Goal: Information Seeking & Learning: Understand process/instructions

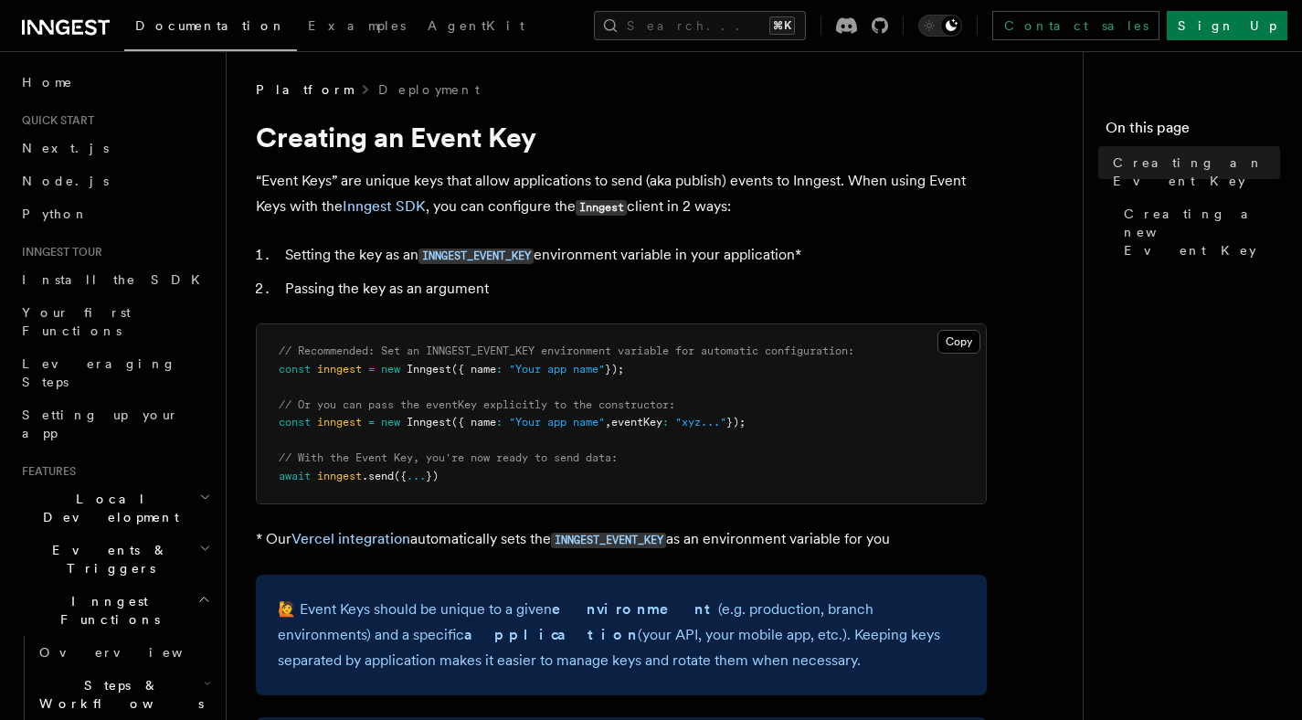
click at [712, 300] on li "Passing the key as an argument" at bounding box center [633, 289] width 707 height 26
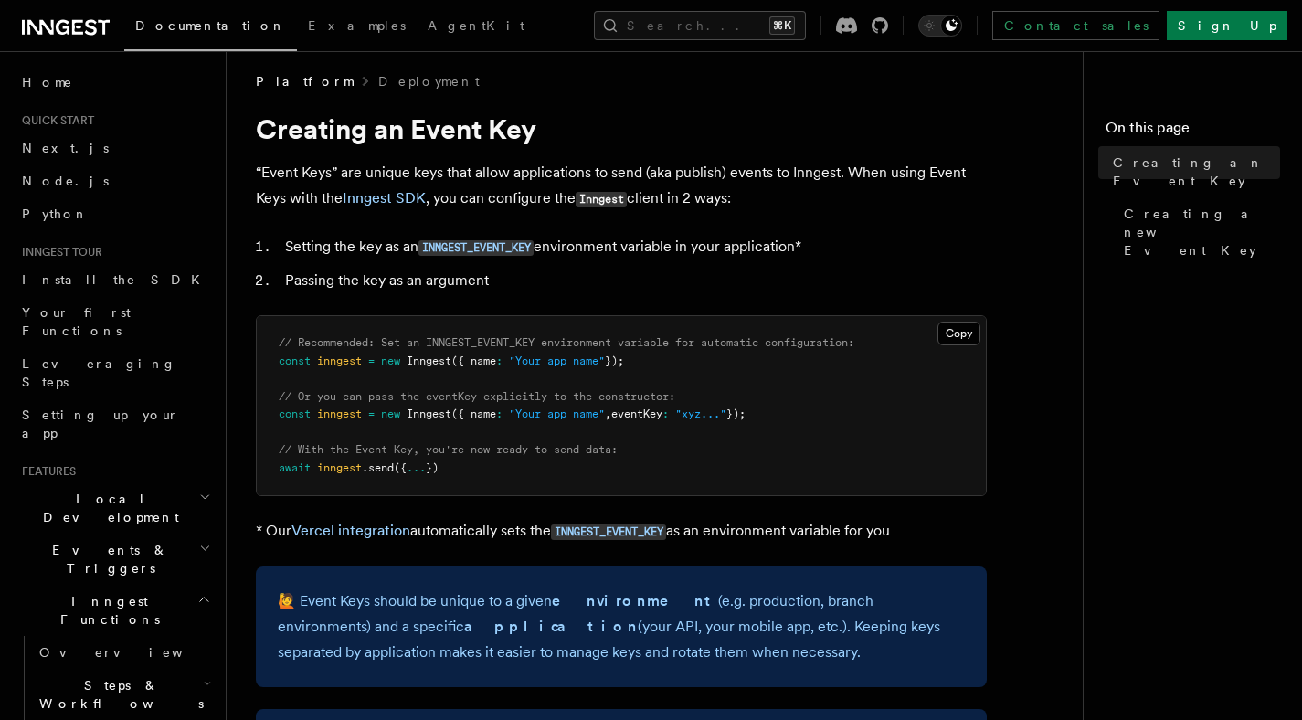
scroll to position [9, 0]
click at [748, 370] on pre "// Recommended: Set an INNGEST_EVENT_KEY environment variable for automatic con…" at bounding box center [621, 404] width 729 height 179
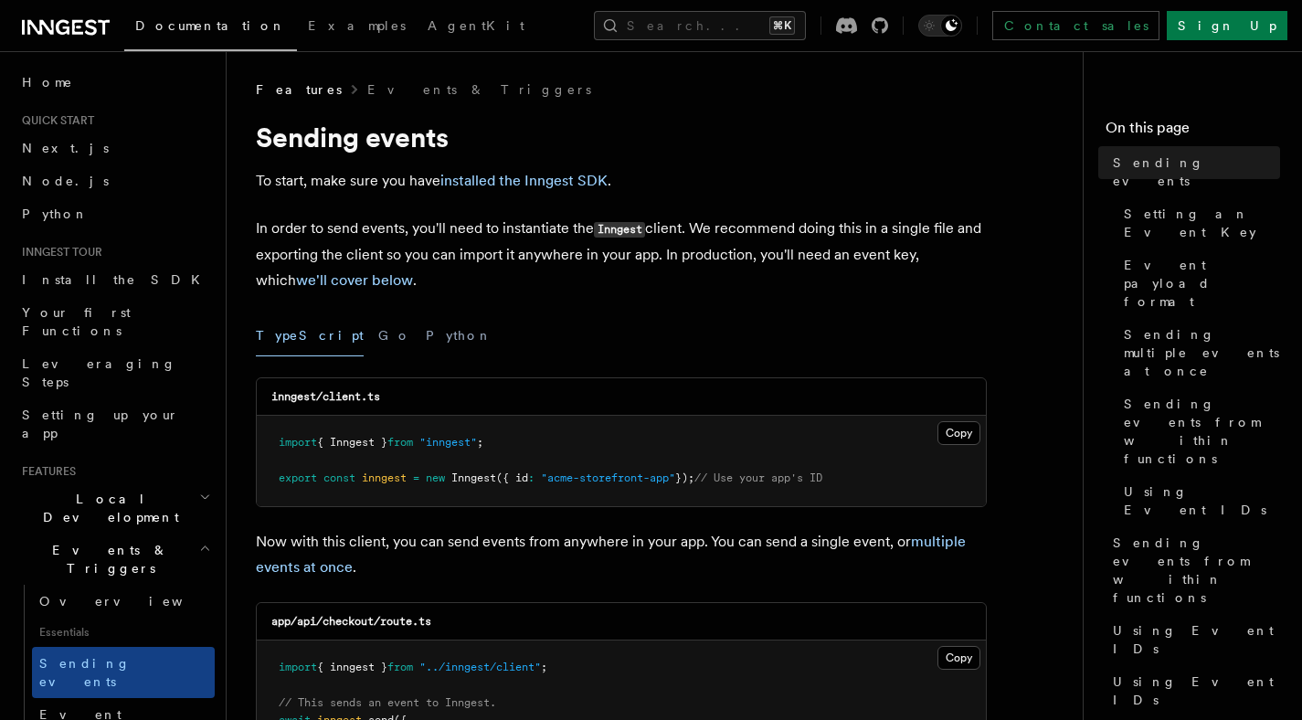
click at [522, 327] on div "TypeScript Go Python" at bounding box center [621, 335] width 731 height 41
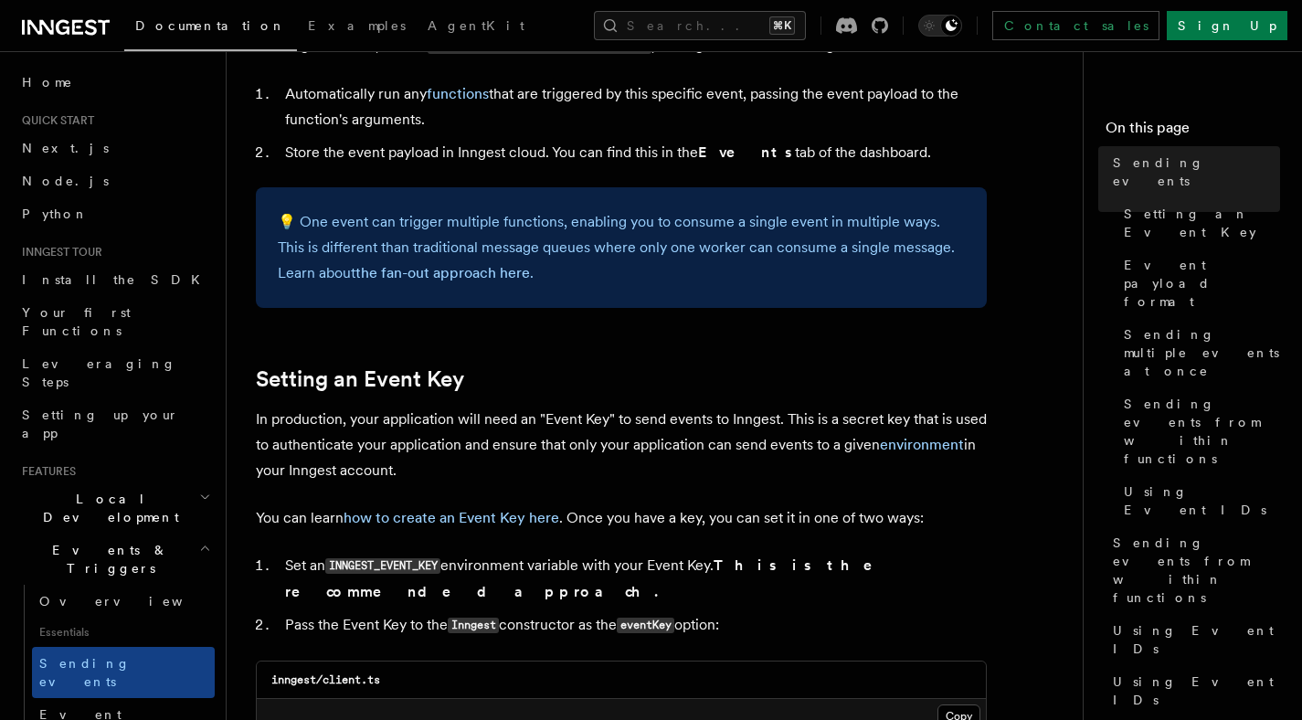
scroll to position [1098, 0]
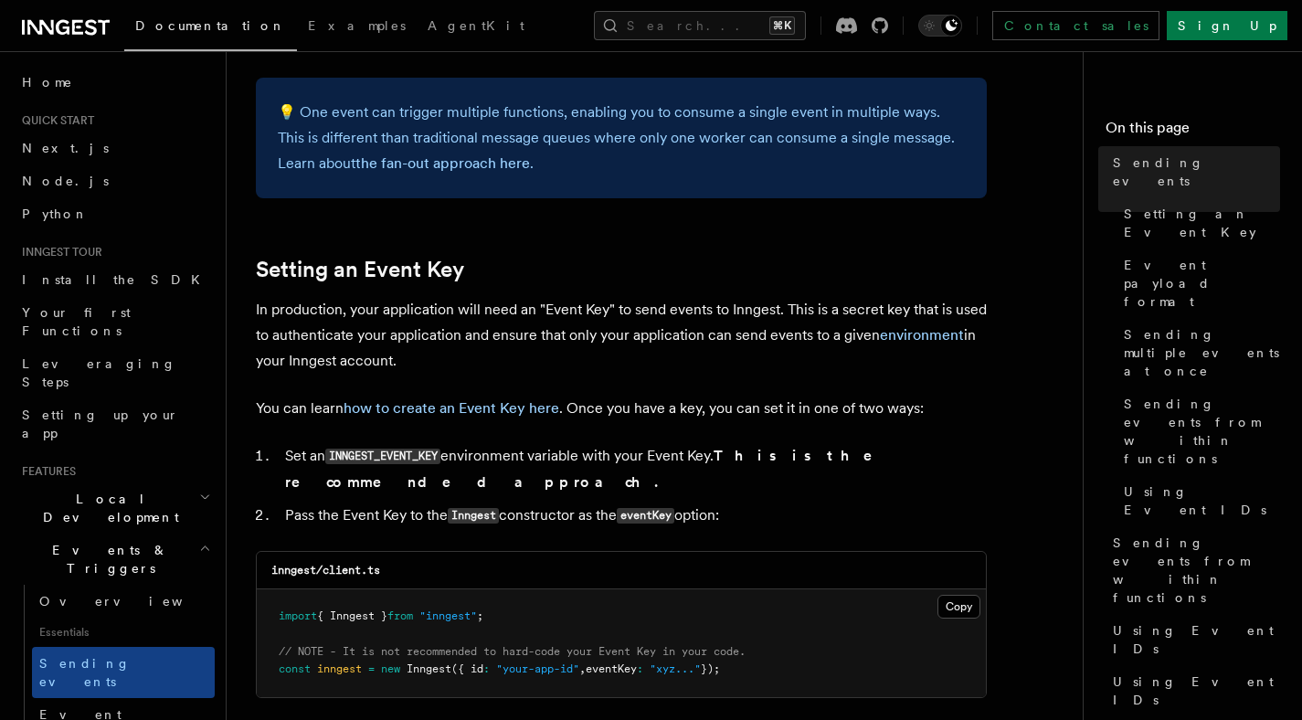
scroll to position [1209, 0]
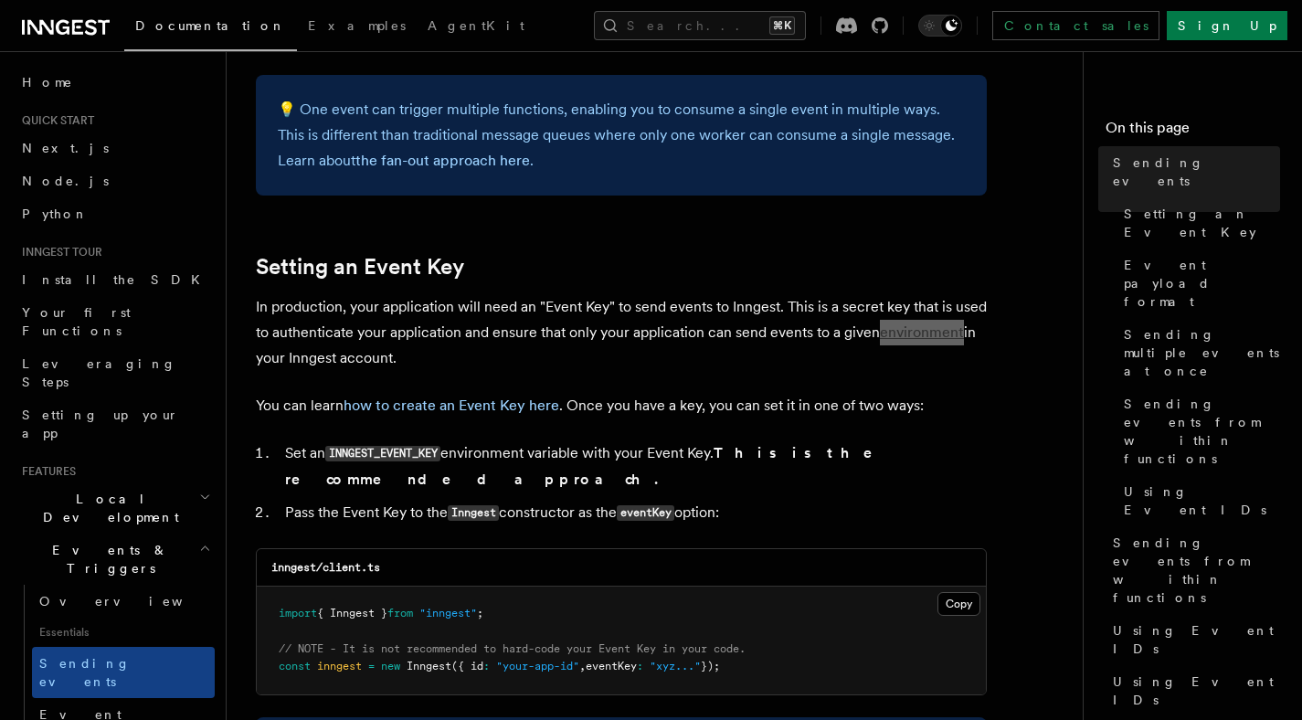
drag, startPoint x: 920, startPoint y: 326, endPoint x: 1108, endPoint y: 1, distance: 375.9
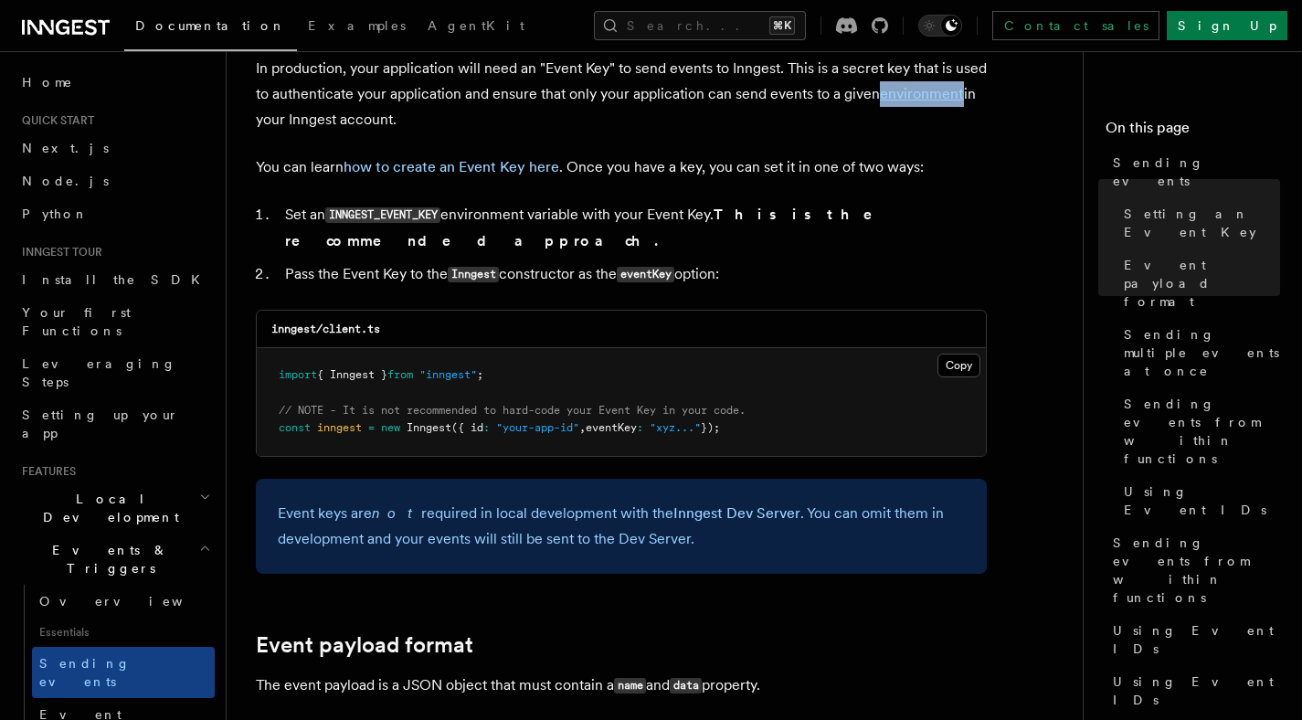
scroll to position [1236, 0]
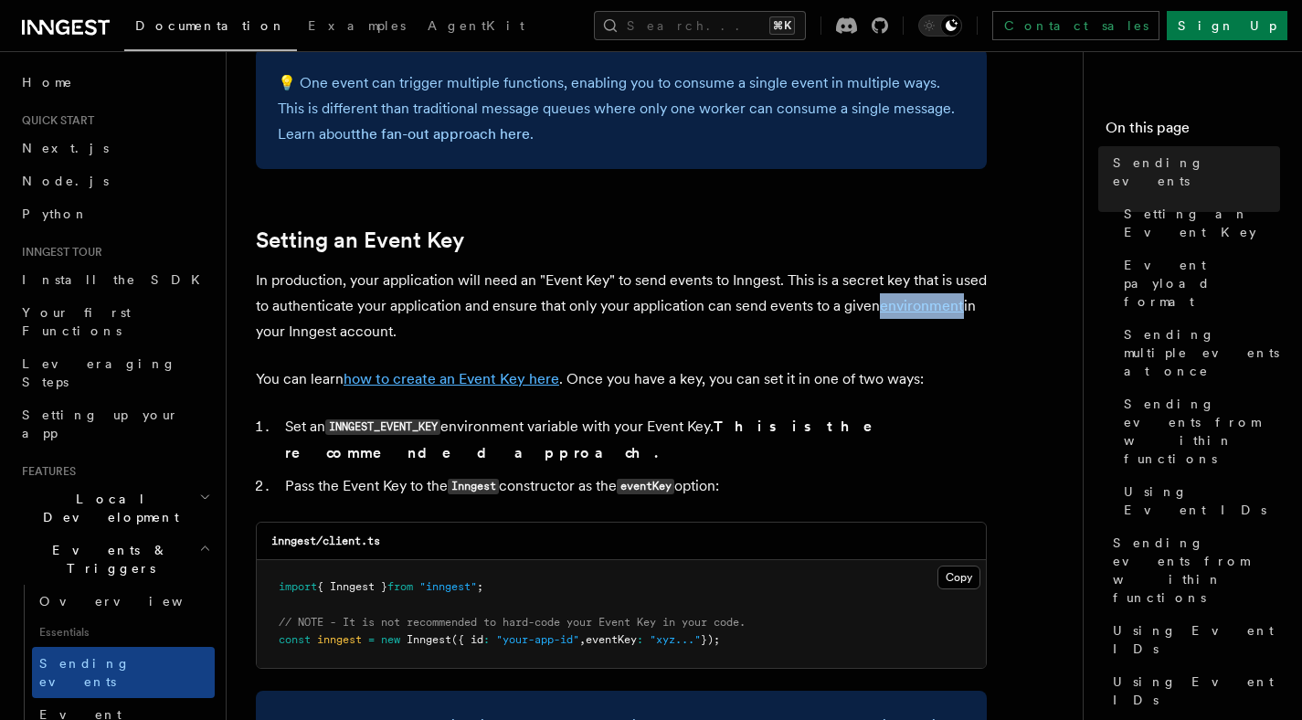
click at [476, 379] on link "how to create an Event Key here" at bounding box center [452, 378] width 216 height 17
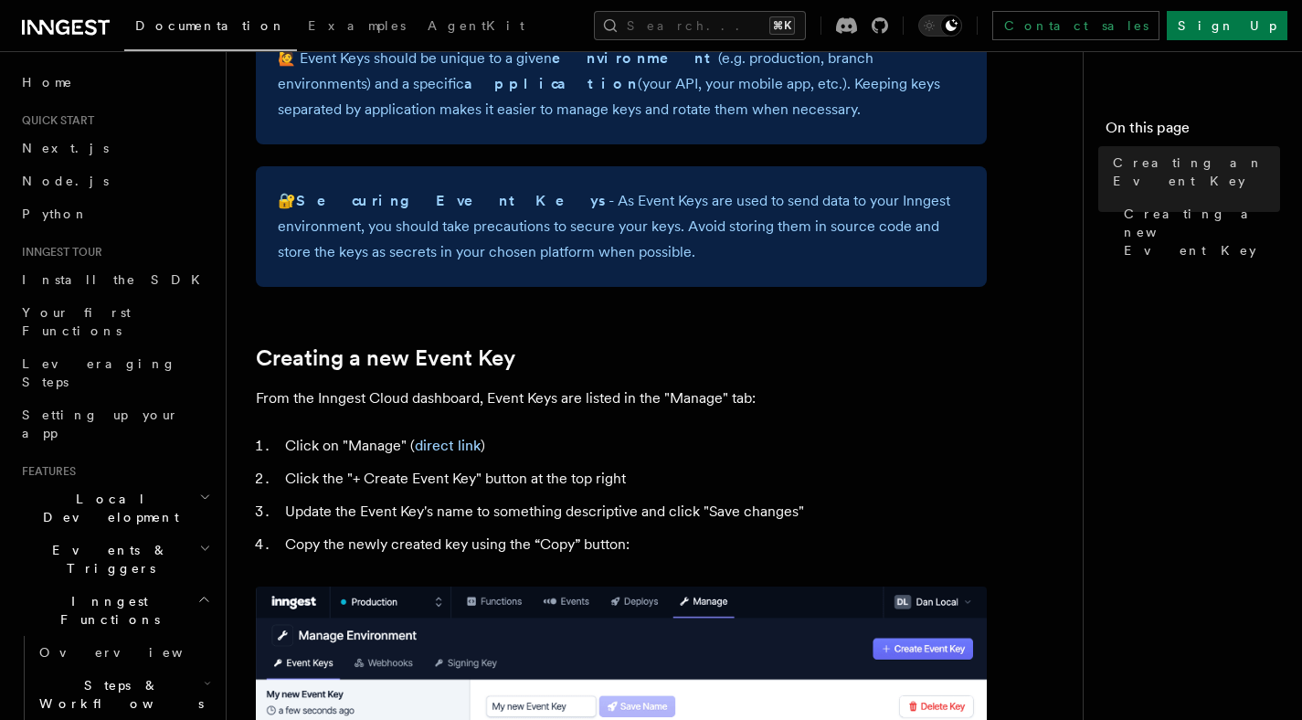
scroll to position [556, 0]
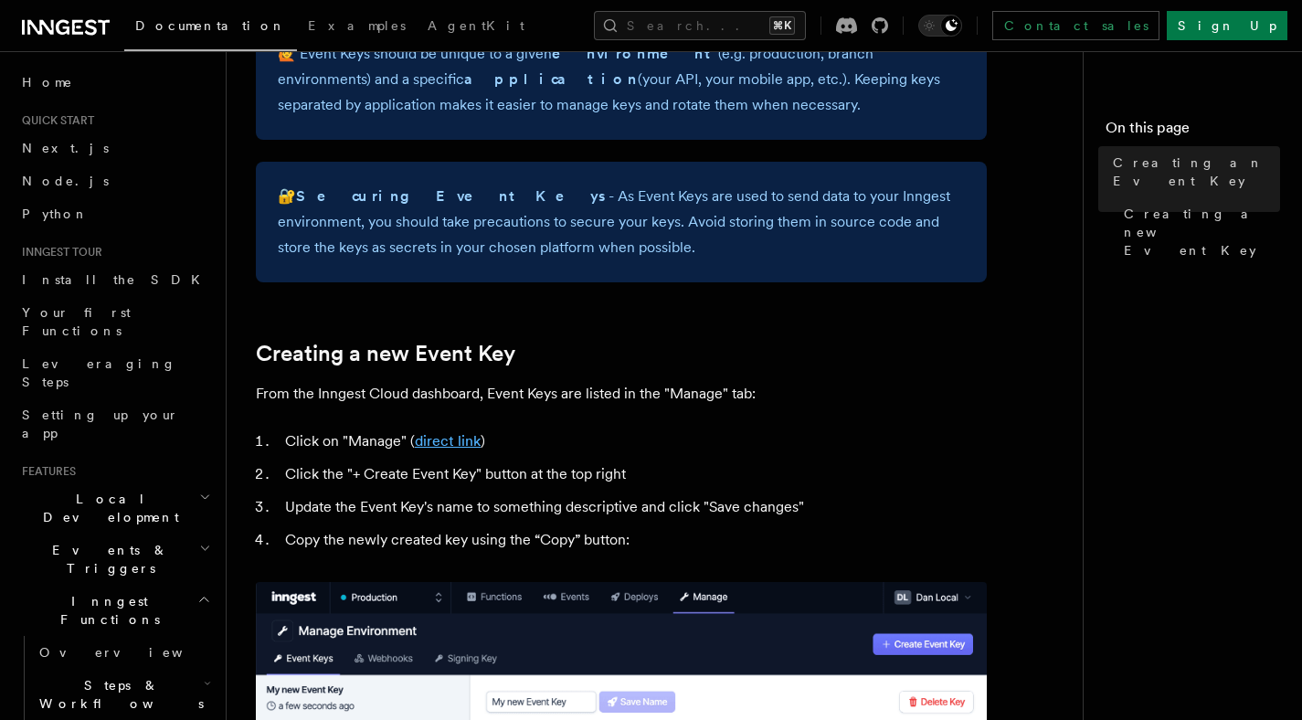
click at [456, 440] on link "direct link" at bounding box center [448, 440] width 66 height 17
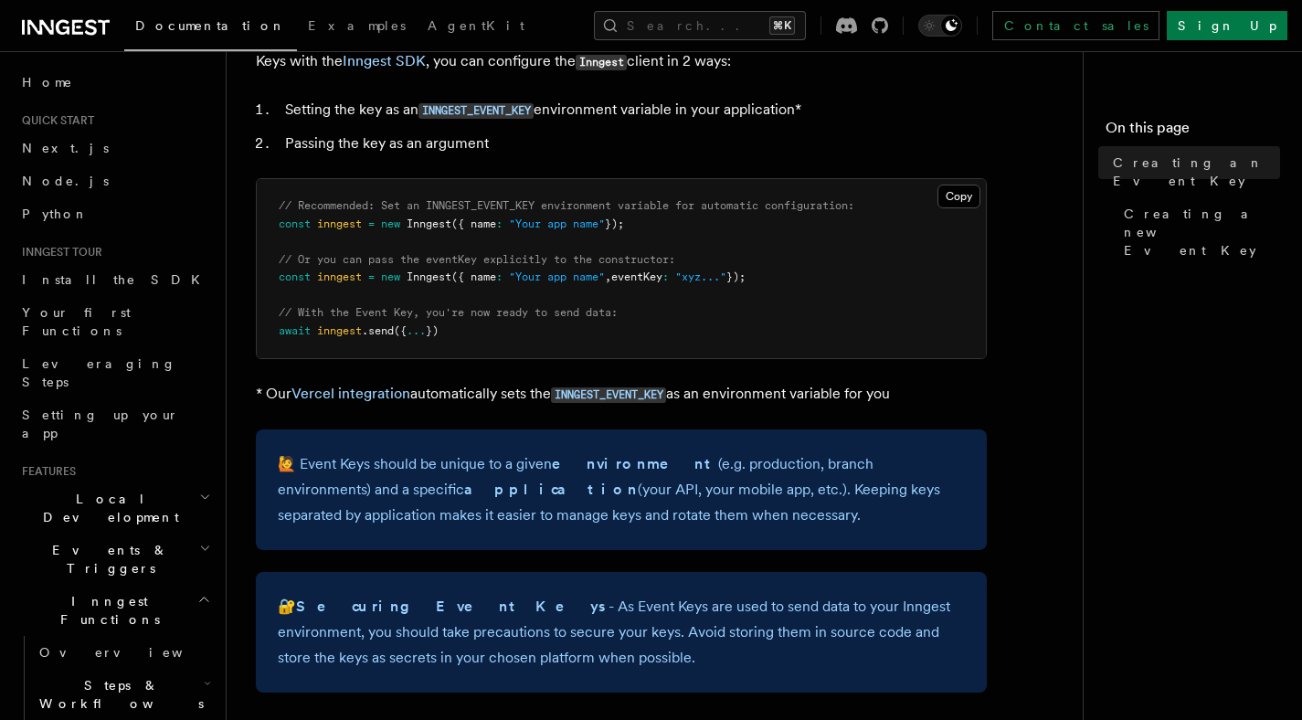
scroll to position [149, 0]
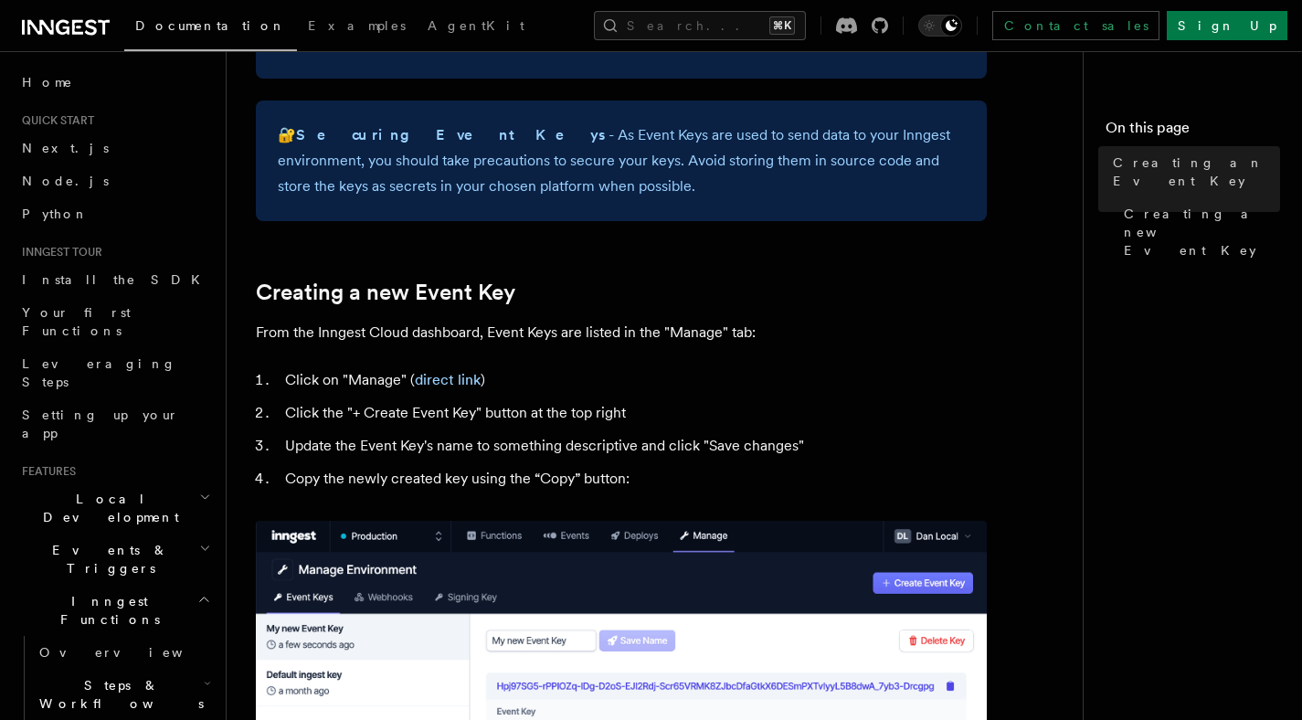
scroll to position [620, 0]
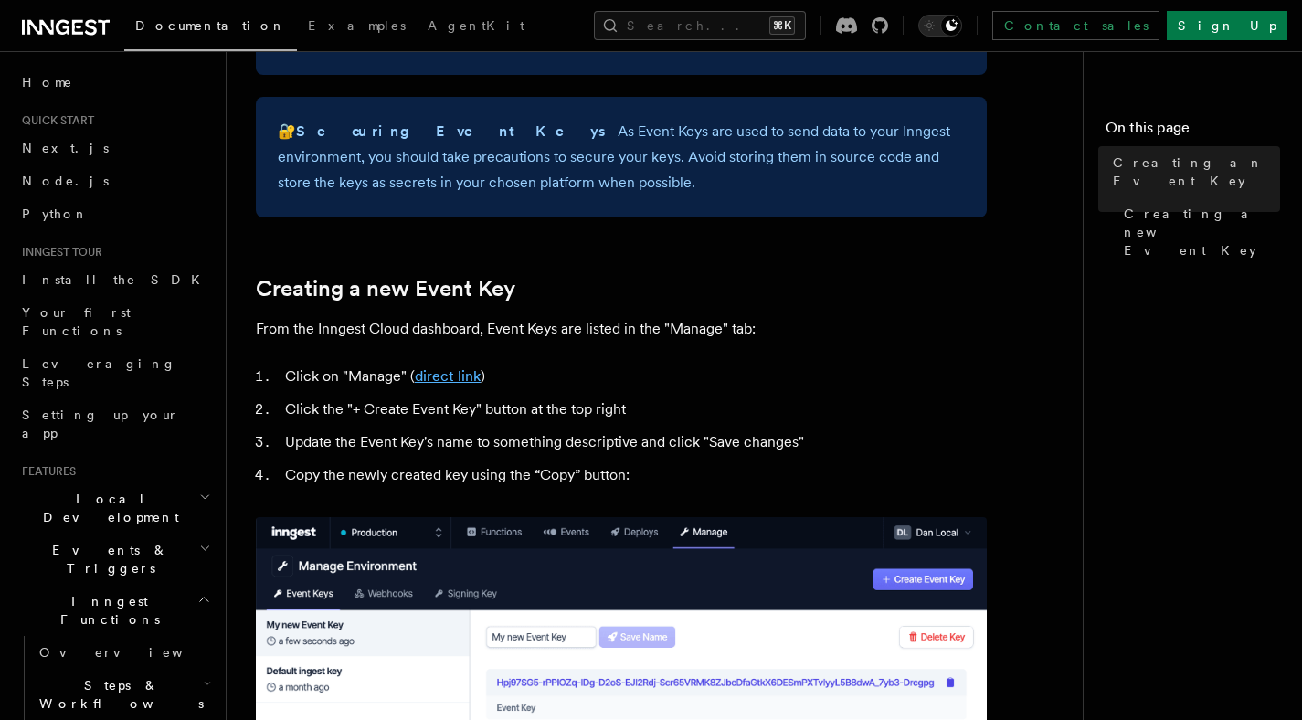
click at [451, 379] on link "direct link" at bounding box center [448, 375] width 66 height 17
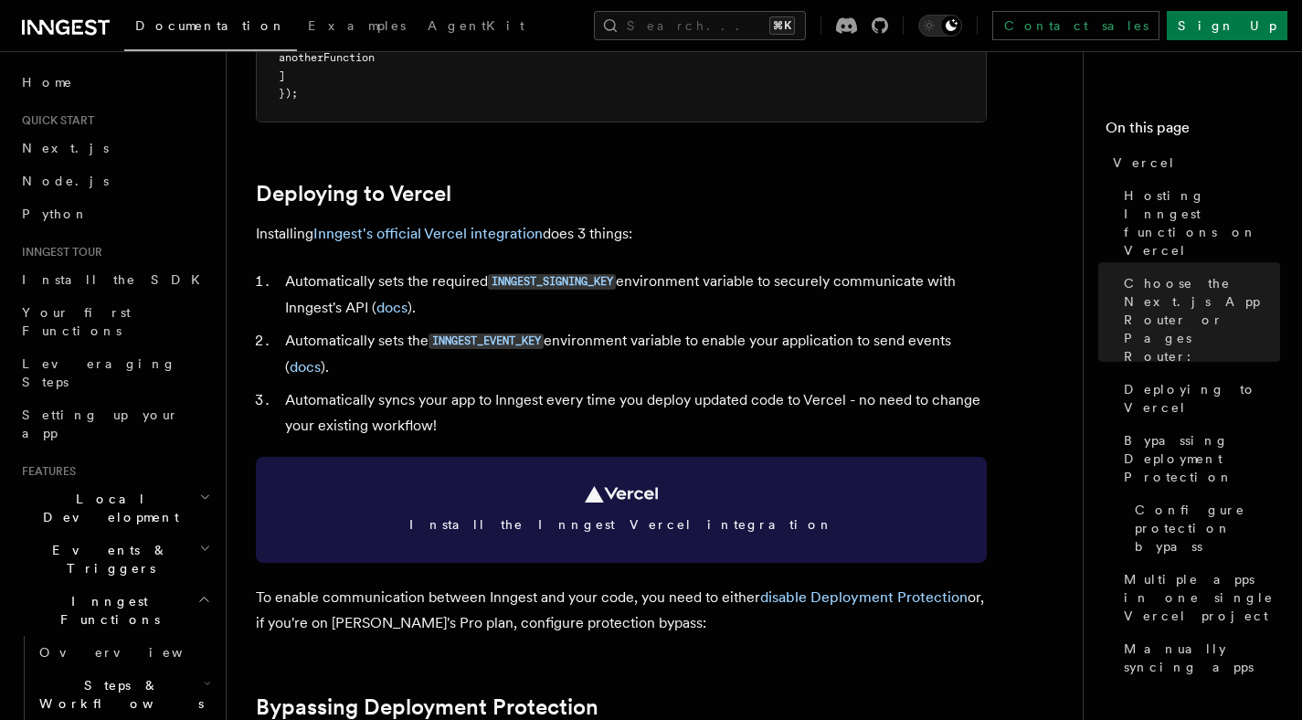
scroll to position [608, 0]
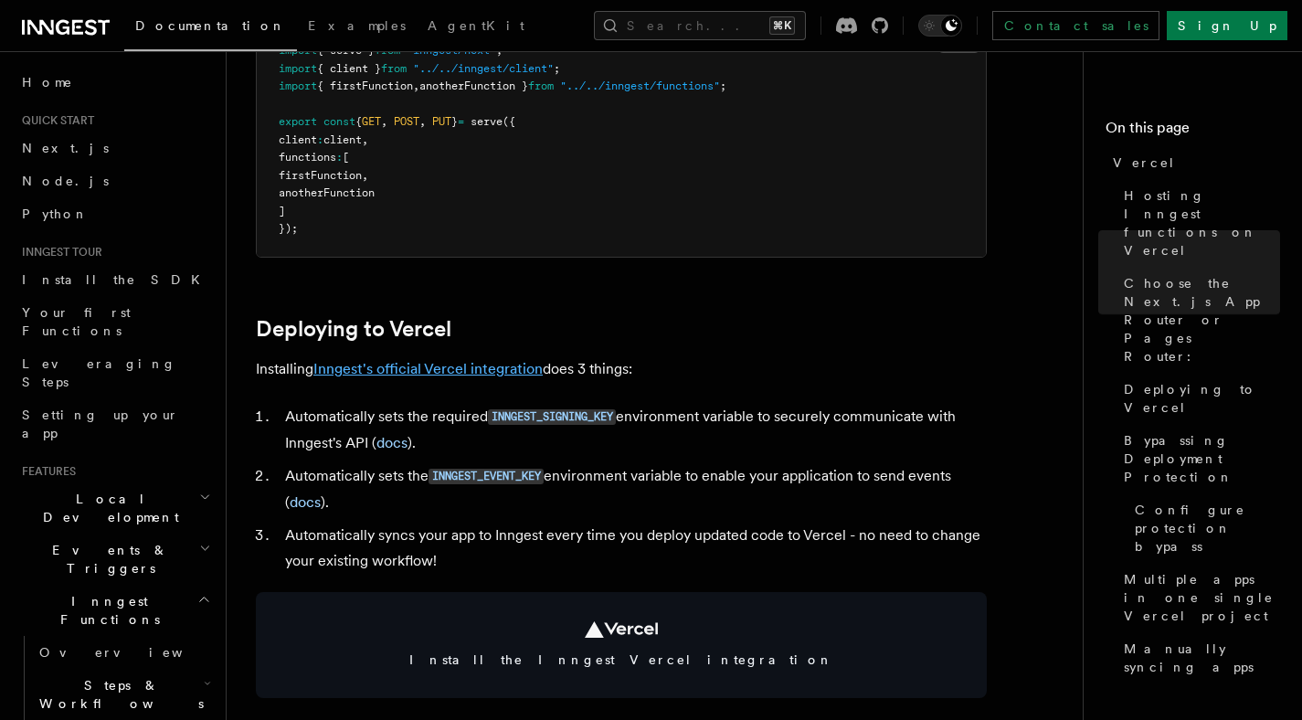
click at [433, 366] on link "Inngest's official Vercel integration" at bounding box center [427, 368] width 229 height 17
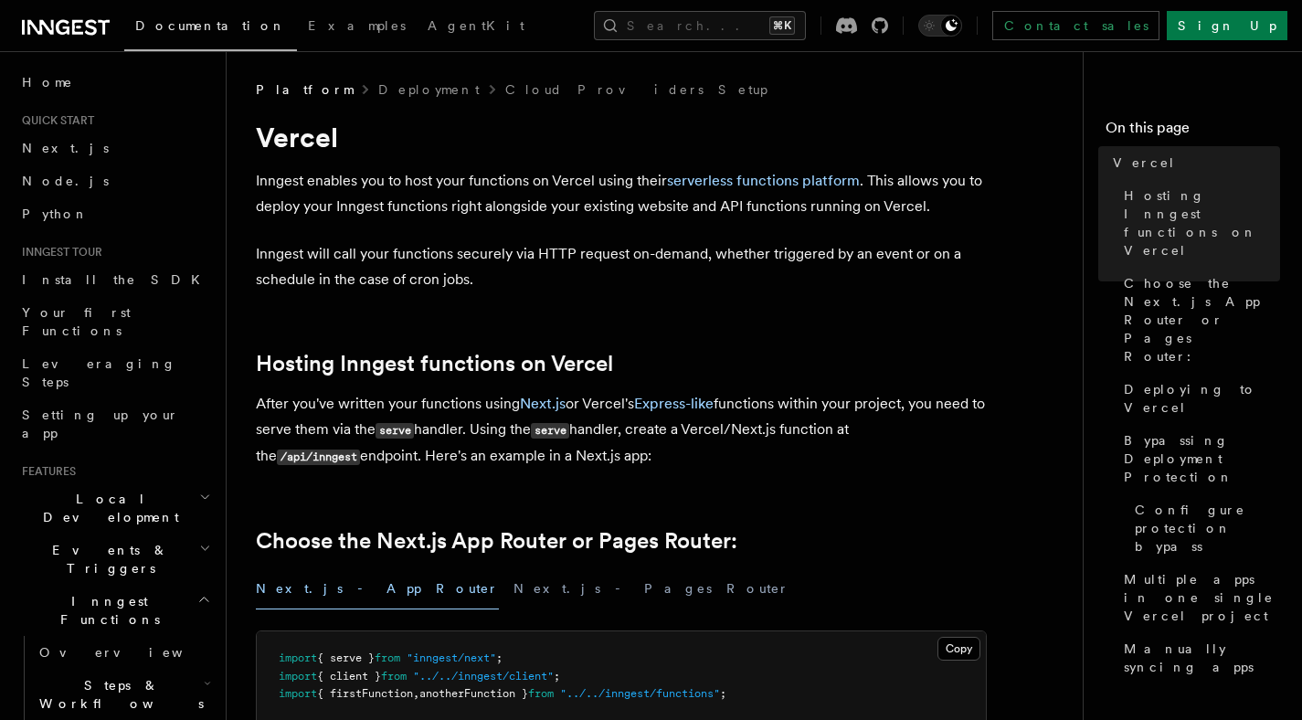
click at [133, 483] on h2 "Local Development" at bounding box center [115, 508] width 200 height 51
click at [135, 585] on h2 "Inngest Functions" at bounding box center [115, 610] width 200 height 51
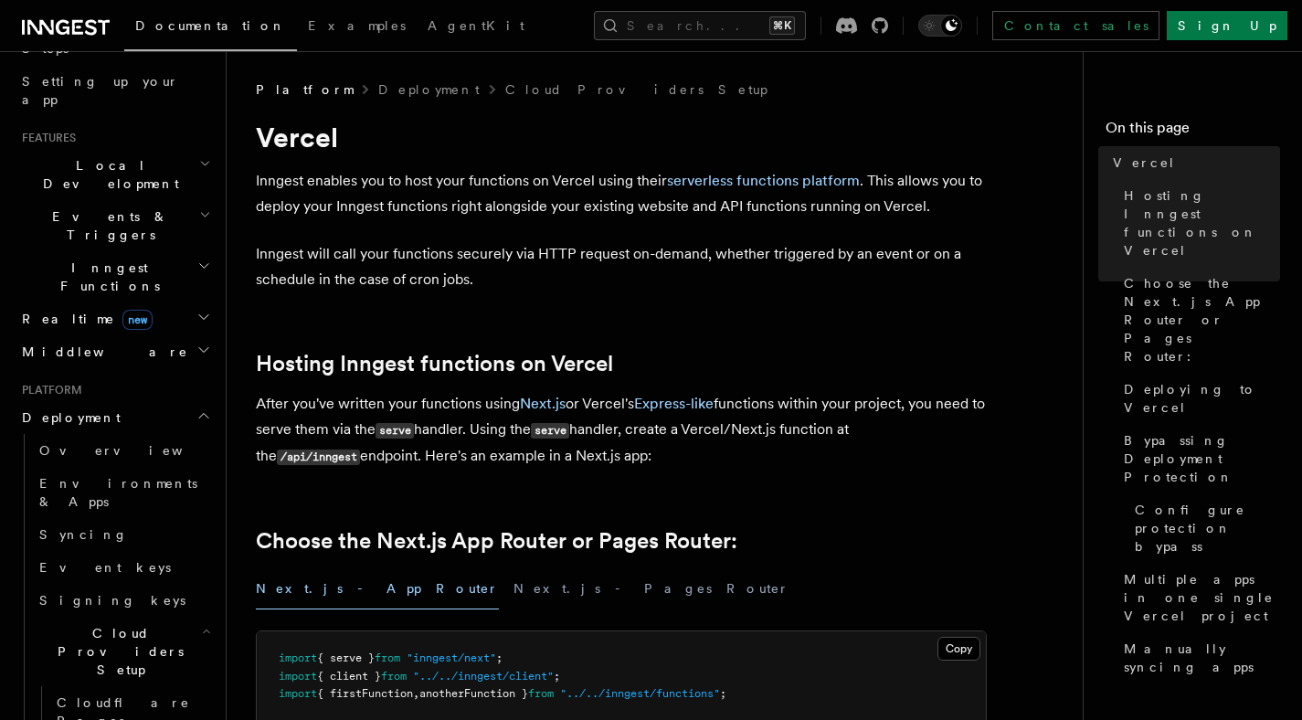
scroll to position [334, 0]
click at [112, 475] on span "Environments & Apps" at bounding box center [118, 491] width 158 height 33
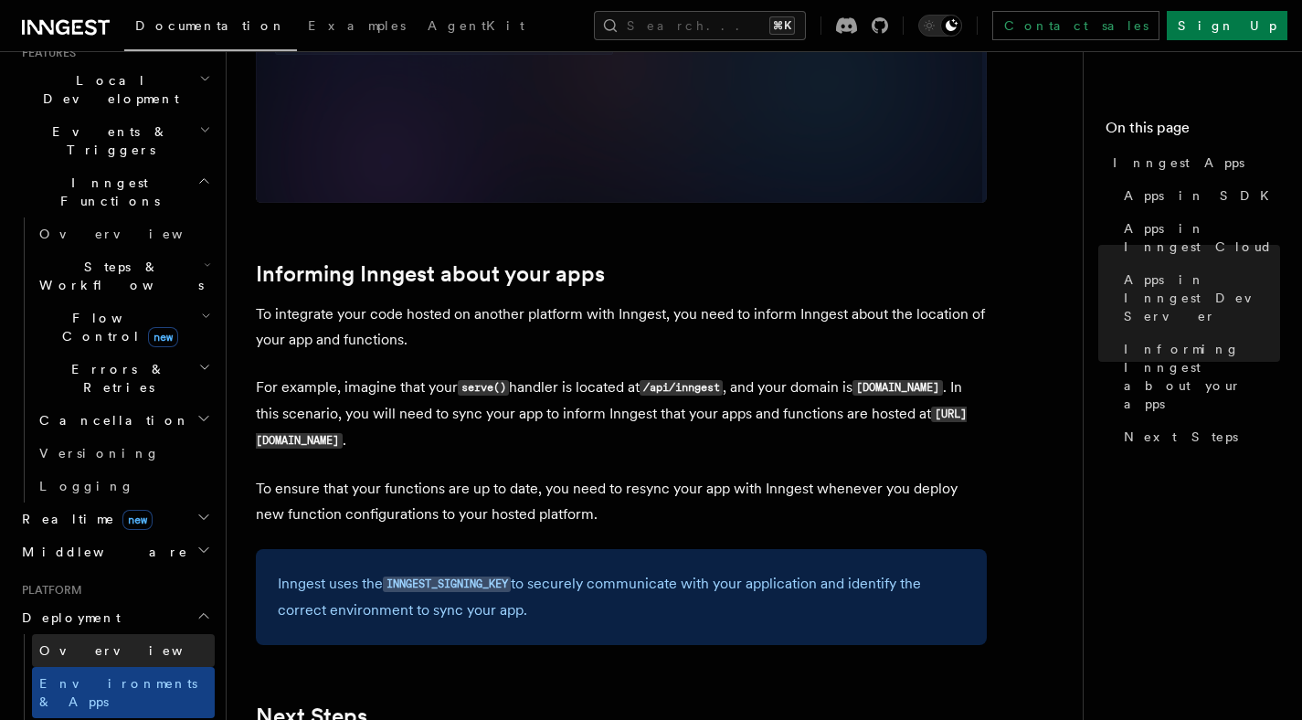
scroll to position [440, 0]
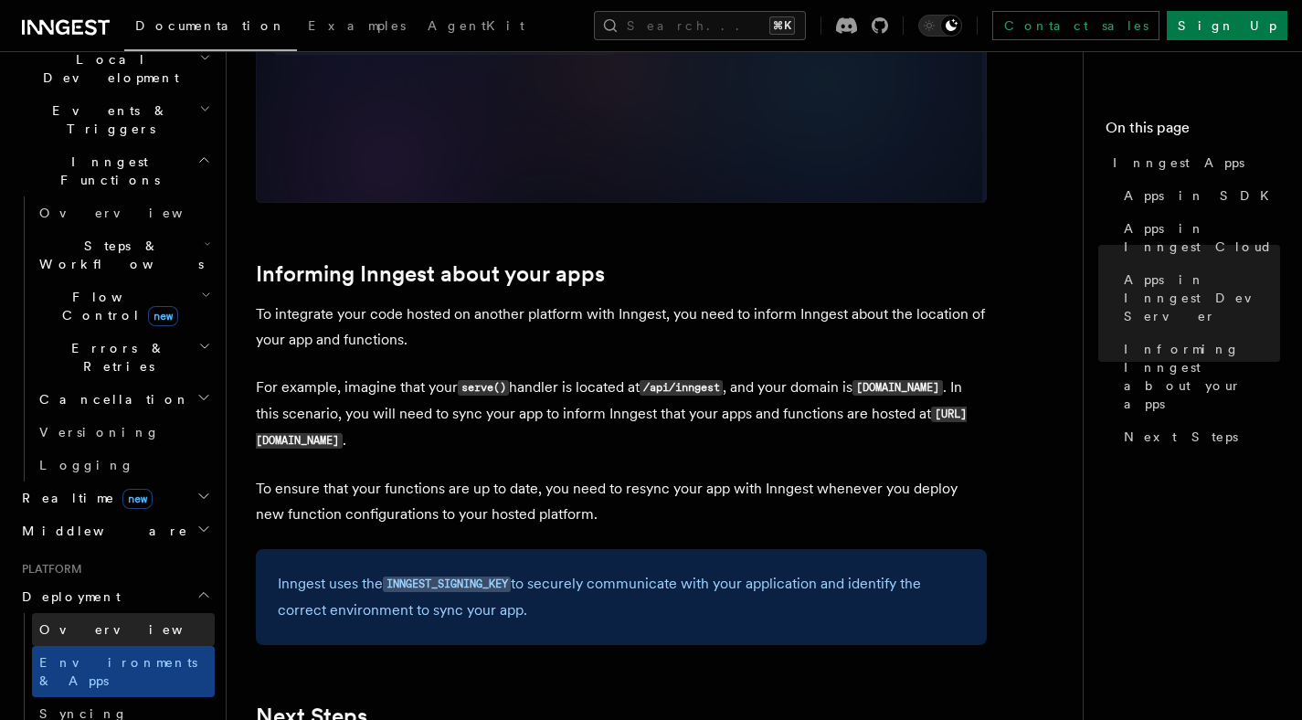
click at [112, 613] on link "Overview" at bounding box center [123, 629] width 183 height 33
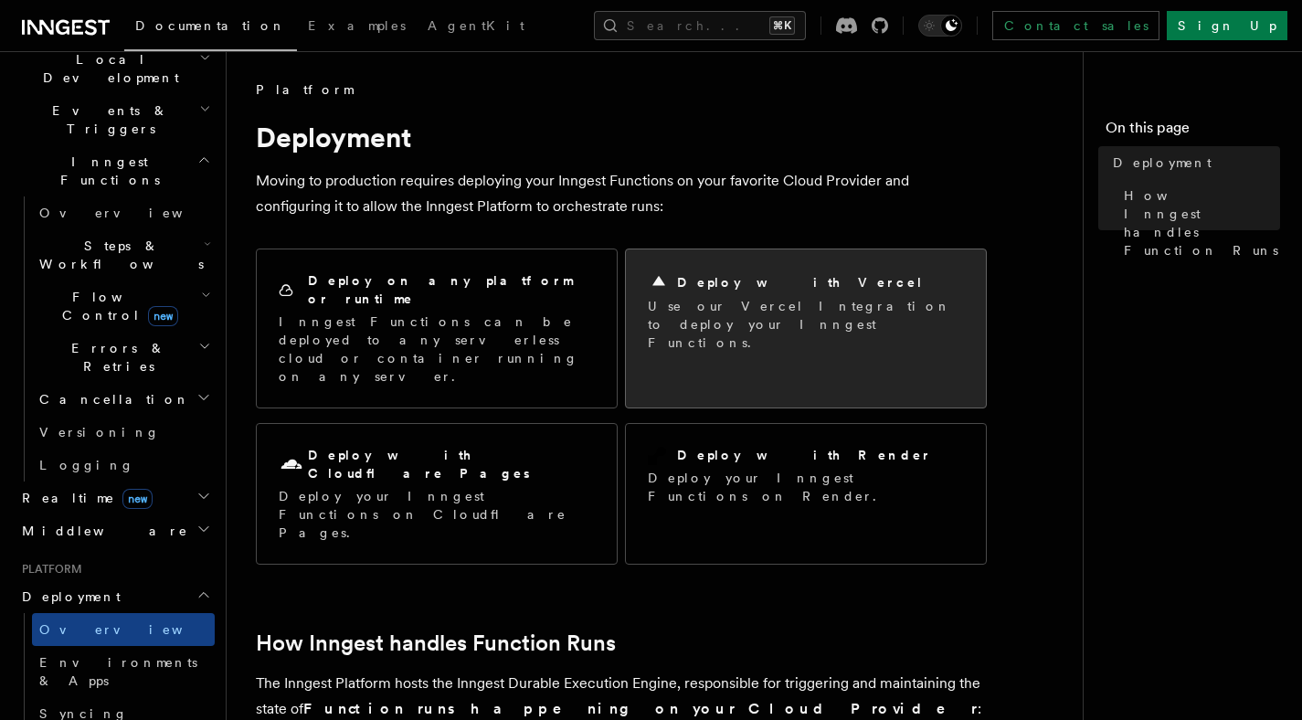
click at [756, 306] on p "Use our Vercel Integration to deploy your Inngest Functions." at bounding box center [806, 324] width 316 height 55
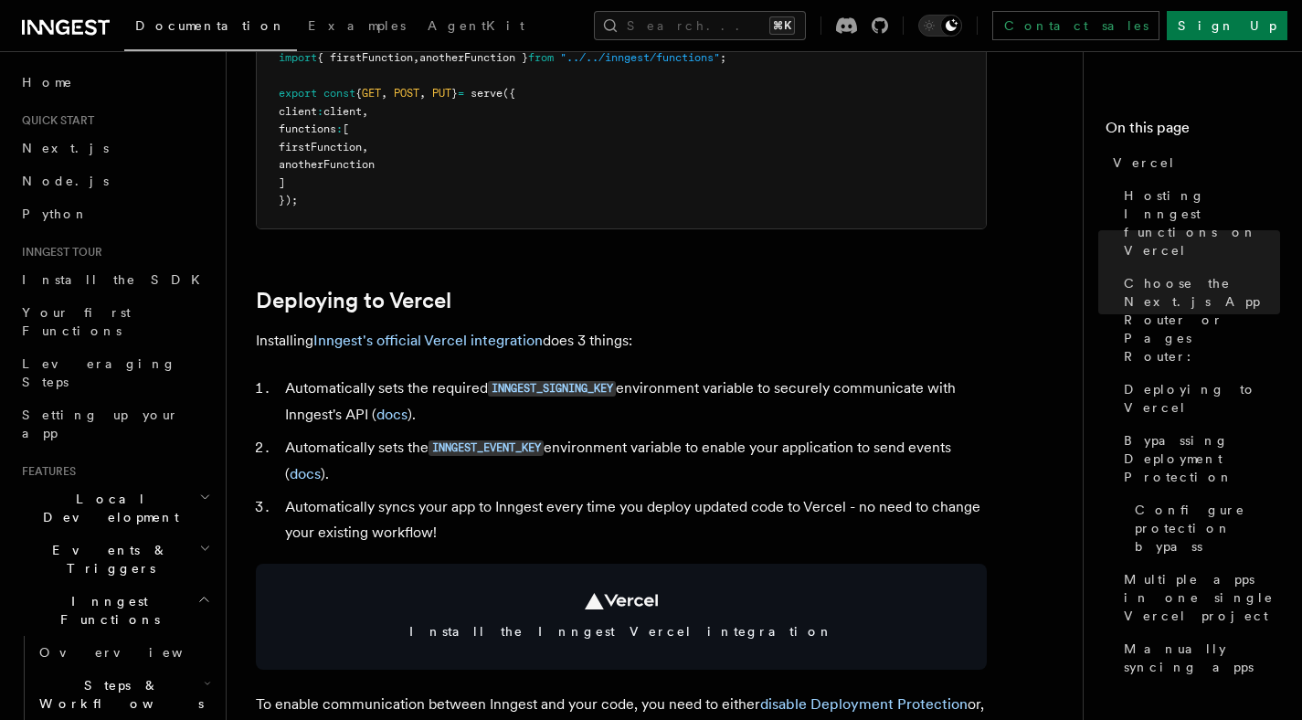
scroll to position [638, 0]
click at [748, 299] on h2 "Deploying to Vercel" at bounding box center [621, 299] width 731 height 26
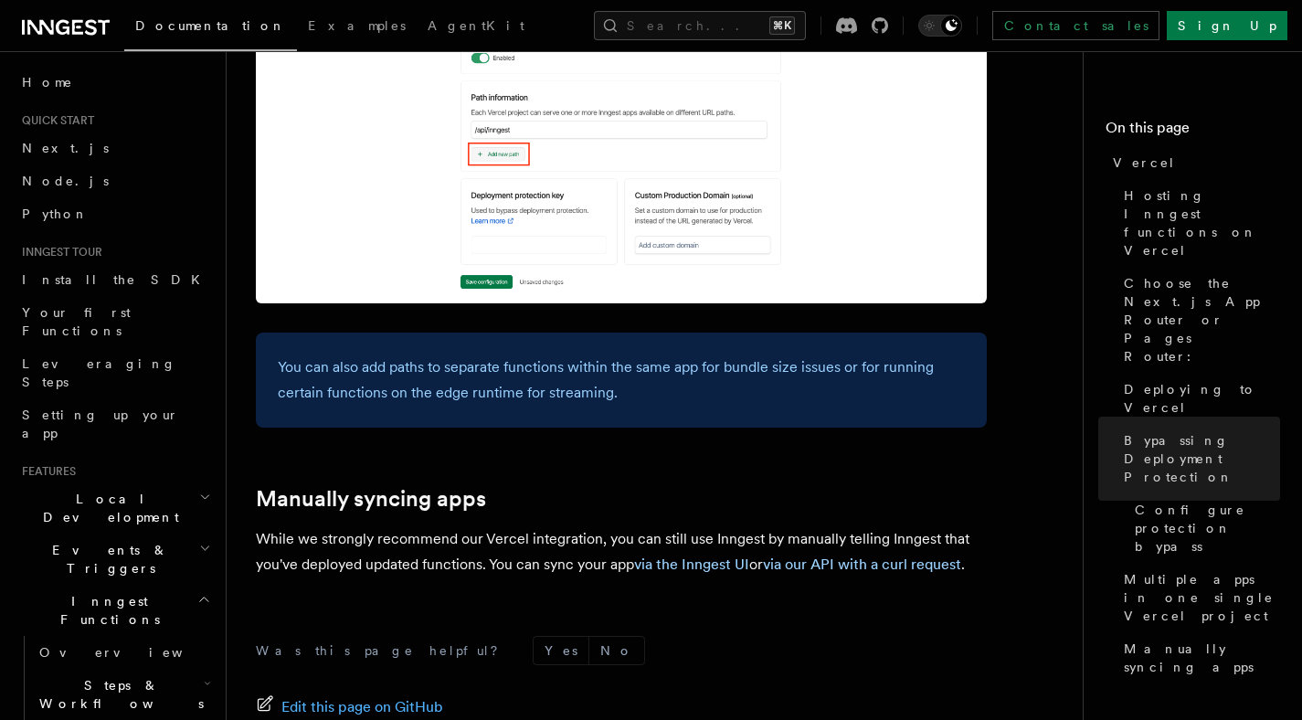
scroll to position [2965, 0]
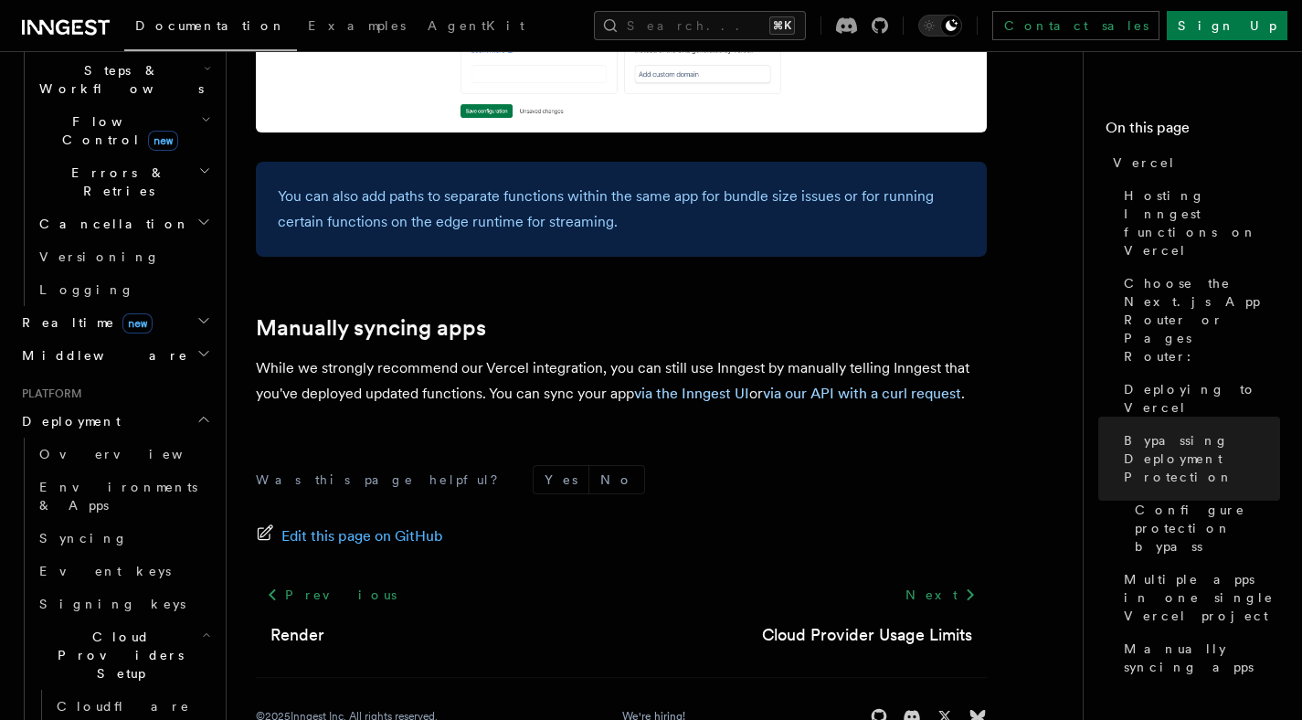
scroll to position [628, 0]
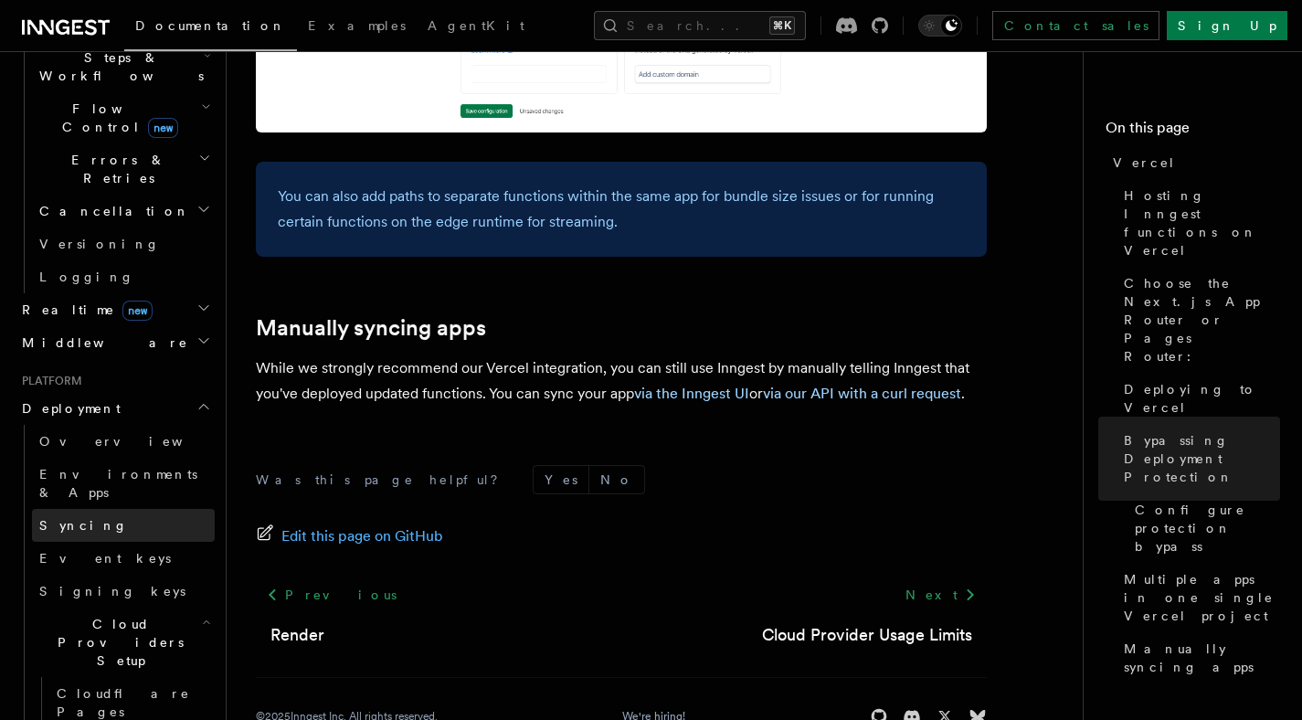
click at [90, 509] on link "Syncing" at bounding box center [123, 525] width 183 height 33
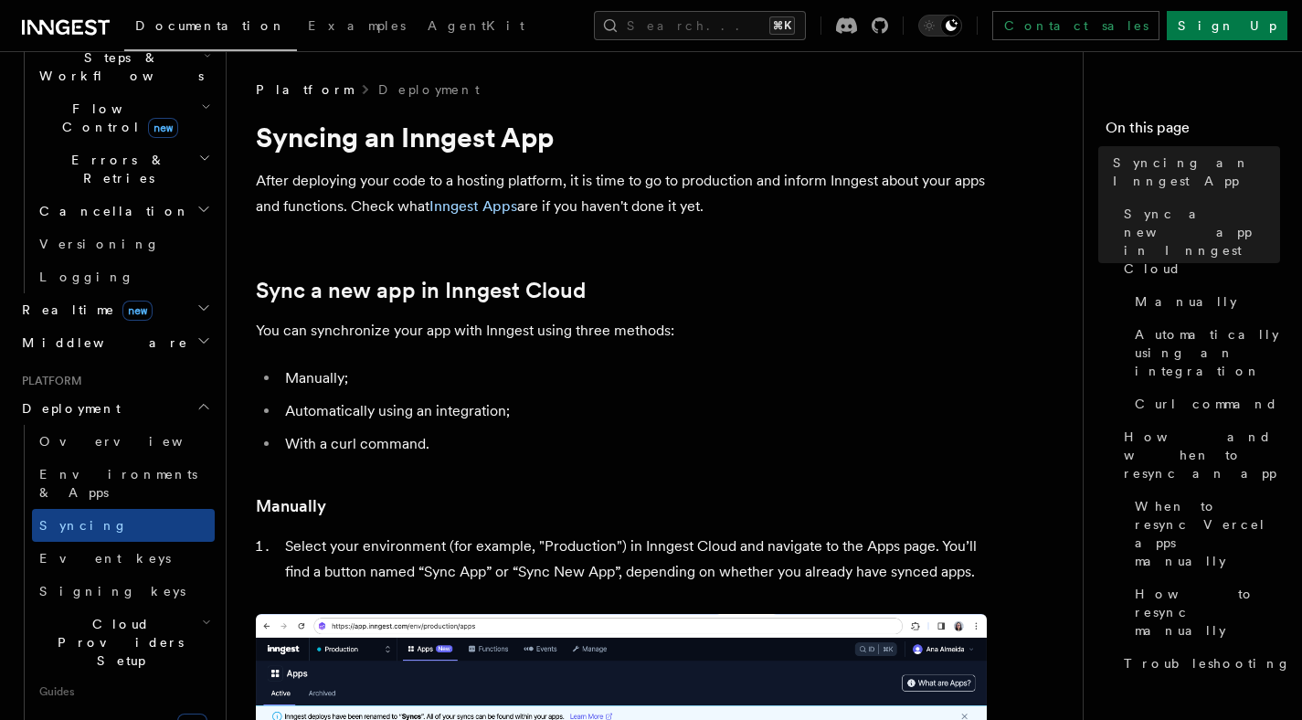
click at [645, 371] on li "Manually;" at bounding box center [633, 379] width 707 height 26
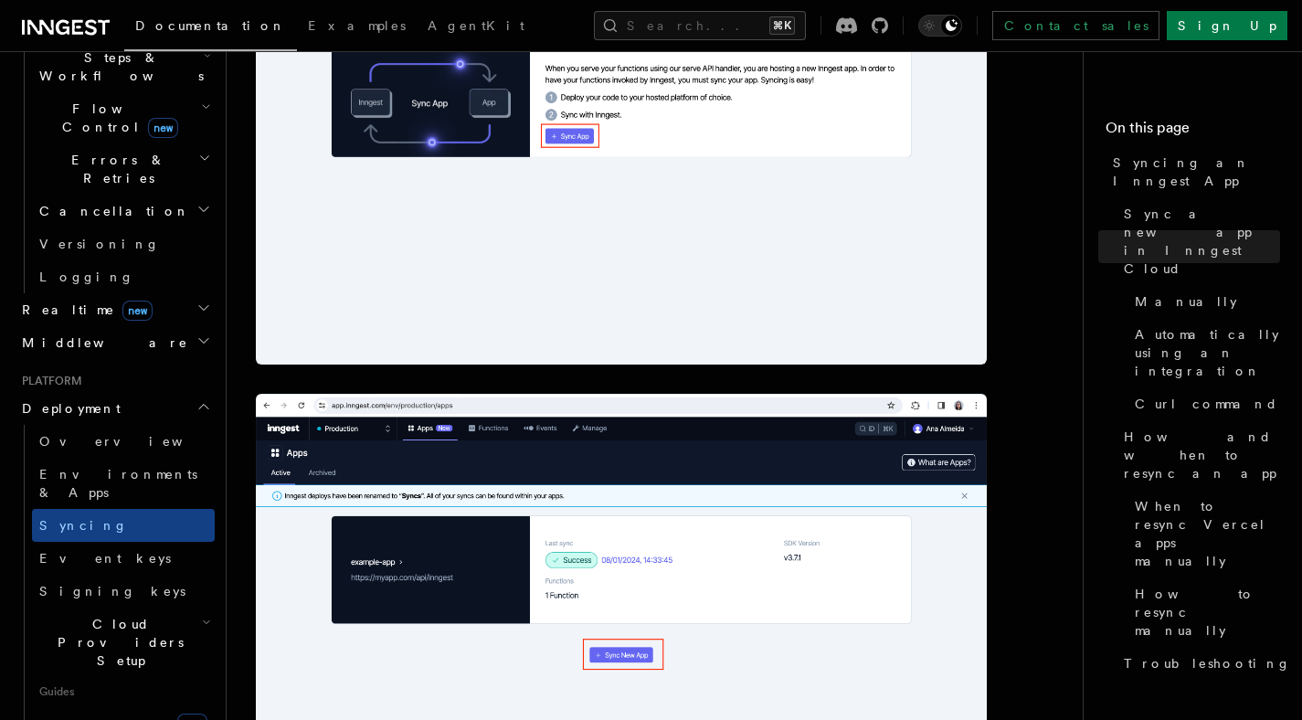
scroll to position [714, 0]
